Goal: Information Seeking & Learning: Learn about a topic

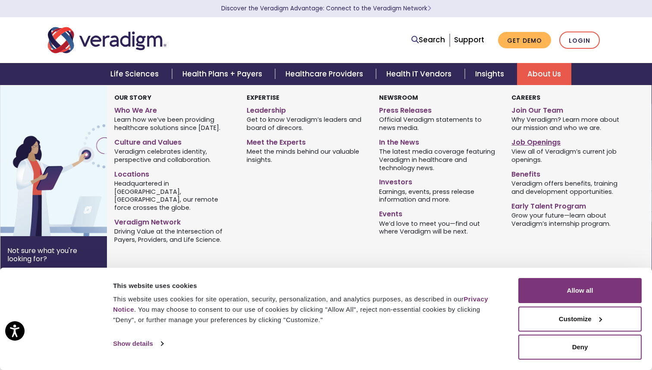
click at [527, 142] on link "Job Openings" at bounding box center [570, 141] width 119 height 13
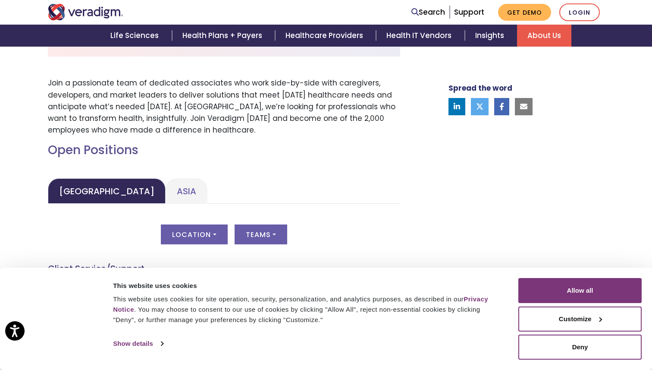
scroll to position [251, 0]
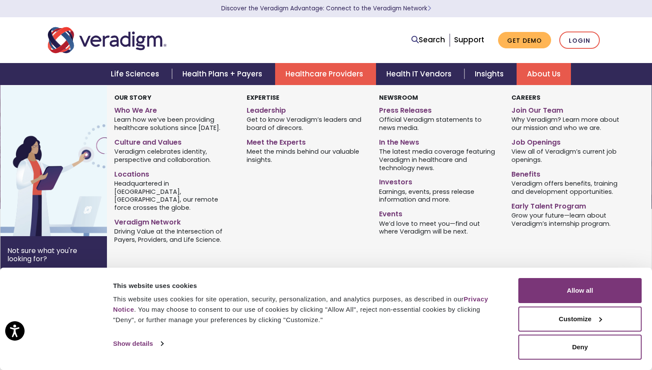
scroll to position [7, 0]
